Goal: Information Seeking & Learning: Learn about a topic

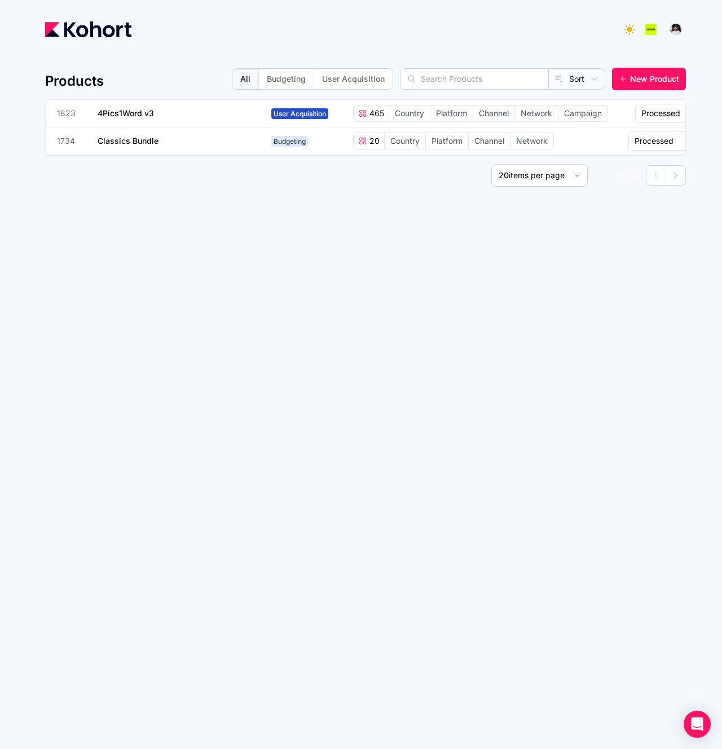
click at [197, 249] on div "Products All Budgeting User Acquisition Sort New Product 1823 4Pics1Word v3 Use…" at bounding box center [365, 392] width 641 height 677
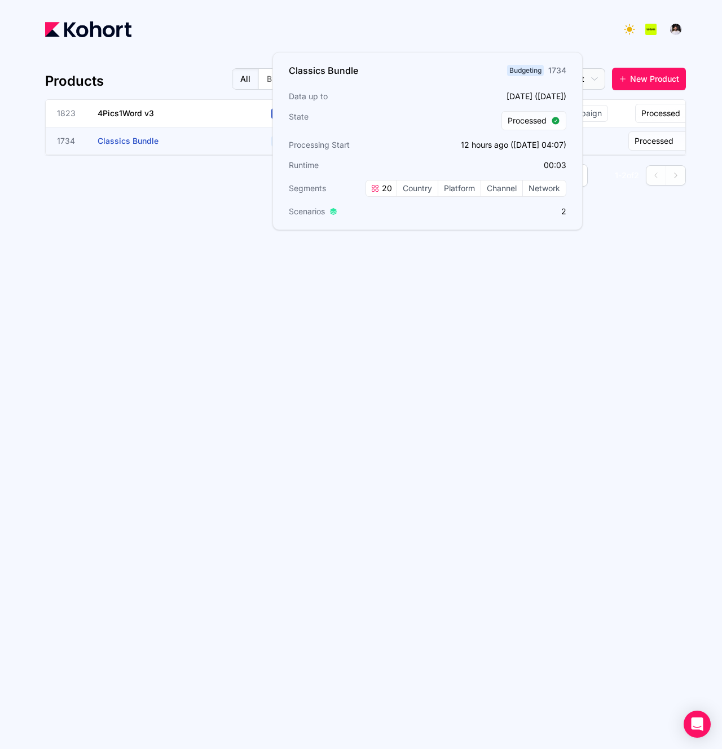
click at [134, 144] on span "Classics Bundle" at bounding box center [128, 141] width 61 height 10
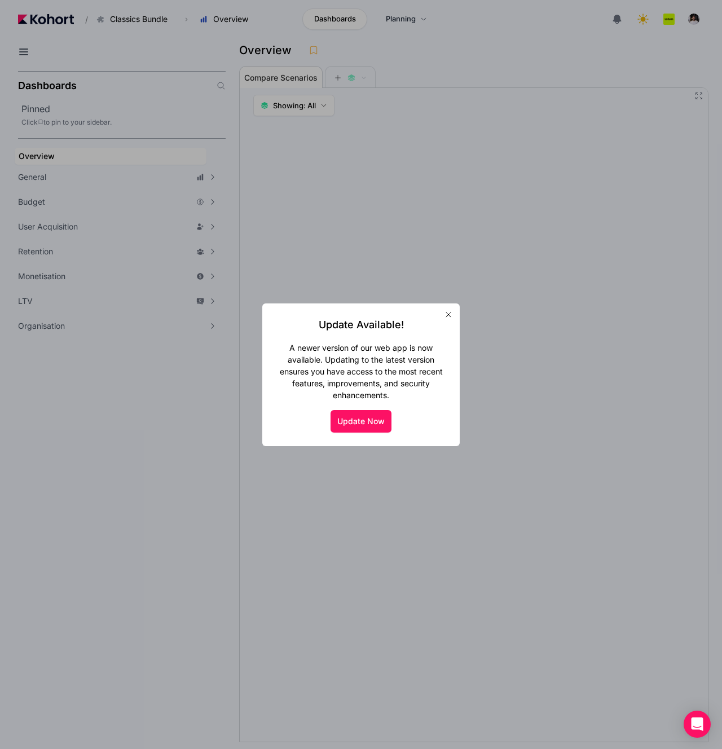
click at [447, 315] on icon "button" at bounding box center [448, 314] width 9 height 9
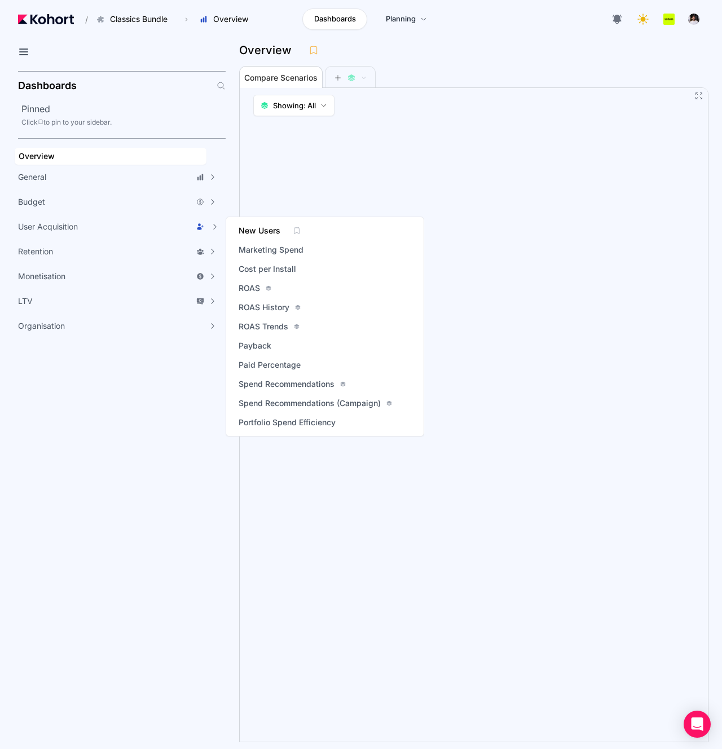
click at [267, 228] on span "New Users" at bounding box center [260, 230] width 42 height 11
click at [246, 284] on span "ROAS" at bounding box center [249, 288] width 21 height 11
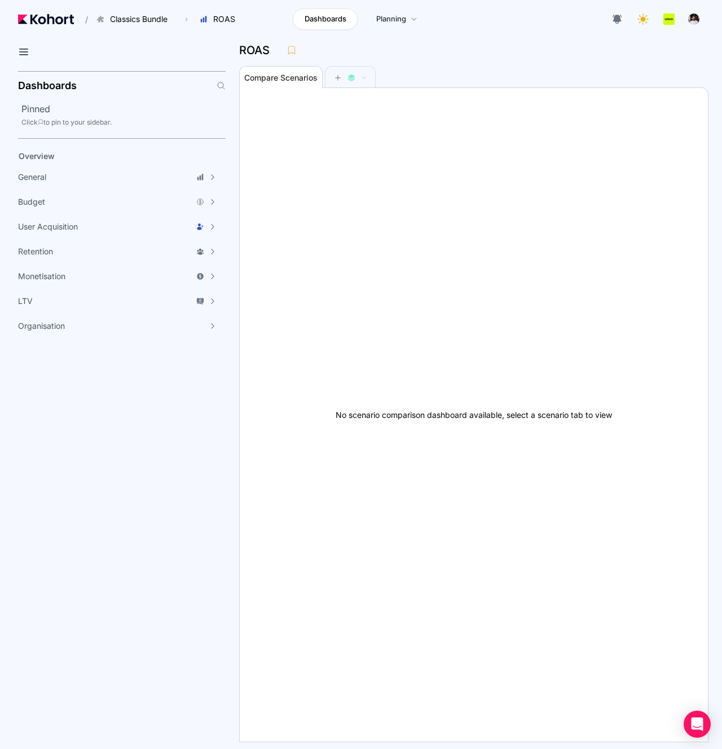
click at [503, 50] on div "ROAS" at bounding box center [469, 50] width 460 height 17
